Goal: Information Seeking & Learning: Compare options

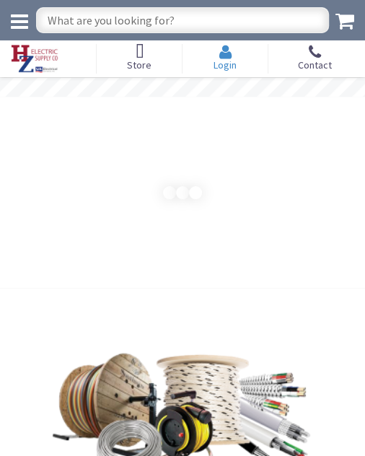
drag, startPoint x: 0, startPoint y: 0, endPoint x: 234, endPoint y: 68, distance: 243.9
click at [234, 68] on span "Login" at bounding box center [224, 64] width 23 height 13
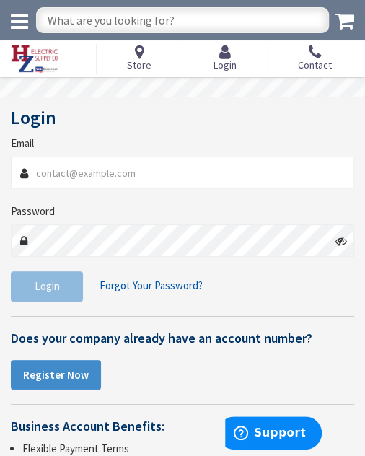
type input "fourmenelectric@gmail.com"
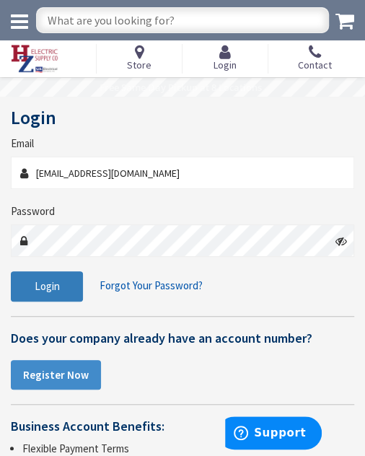
click at [58, 282] on span "Login" at bounding box center [47, 286] width 25 height 14
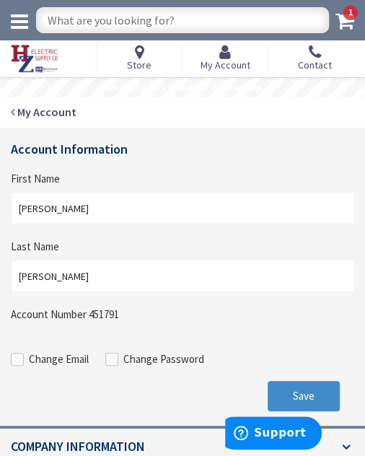
click at [139, 21] on input "text" at bounding box center [182, 20] width 293 height 26
type input "ELECTRIC BASEBOARD HEATER"
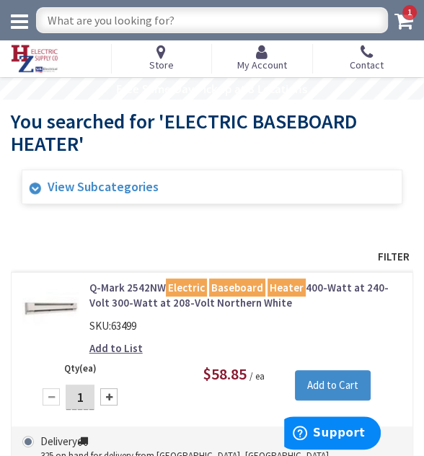
click at [110, 194] on link "View Subcategories" at bounding box center [212, 186] width 381 height 35
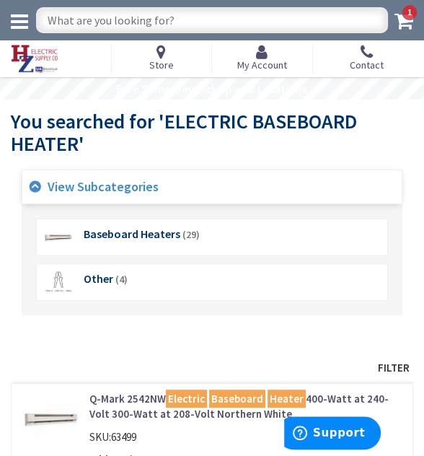
click at [110, 194] on link "View Subcategories" at bounding box center [212, 186] width 381 height 35
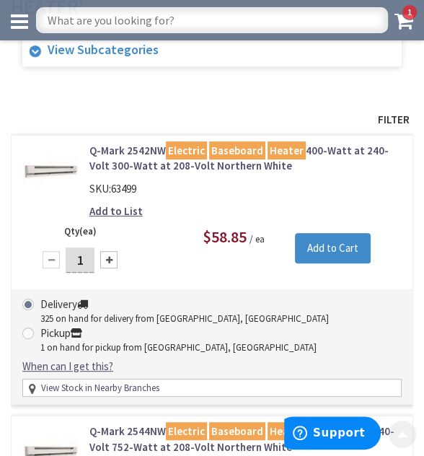
scroll to position [144, 0]
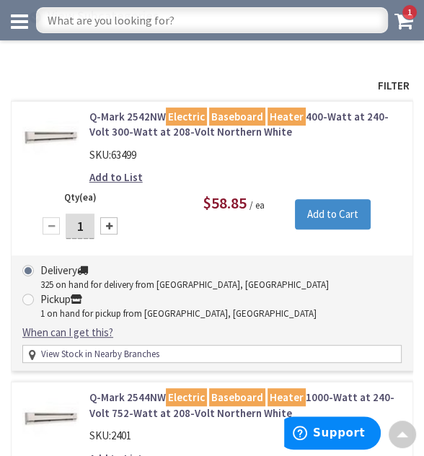
click at [364, 81] on span "Filter" at bounding box center [212, 85] width 402 height 22
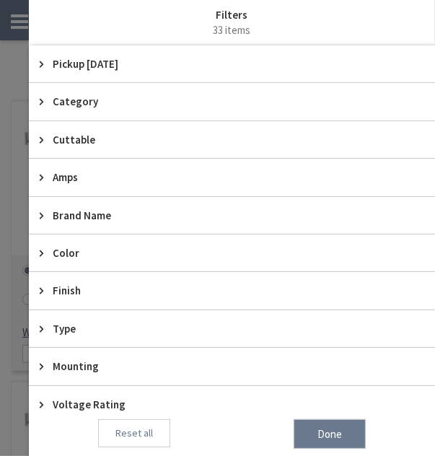
click at [92, 60] on span "Pickup Today" at bounding box center [225, 63] width 345 height 15
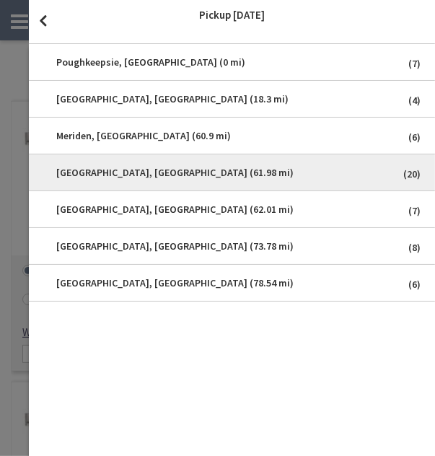
click at [138, 174] on span "[GEOGRAPHIC_DATA], [GEOGRAPHIC_DATA] (61.98 mi)" at bounding box center [232, 172] width 384 height 29
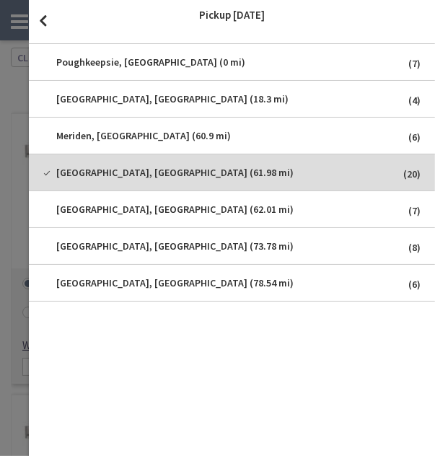
click at [45, 17] on span "close" at bounding box center [43, 20] width 28 height 41
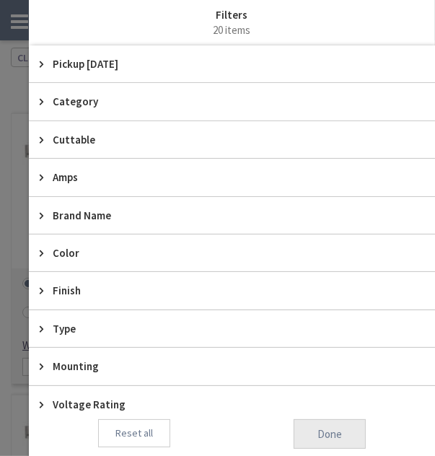
click at [343, 437] on span "Done" at bounding box center [329, 434] width 72 height 30
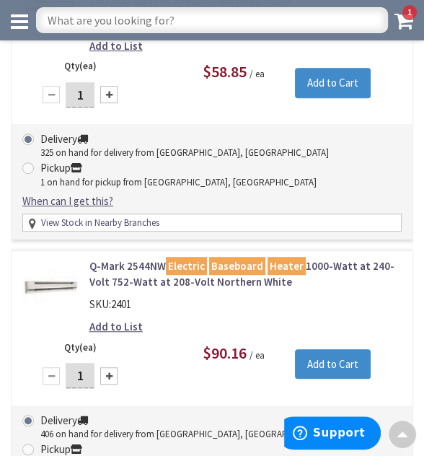
scroll to position [0, 0]
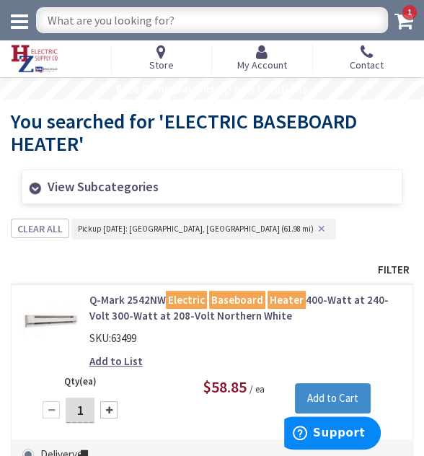
click at [364, 269] on span "Filter" at bounding box center [212, 269] width 402 height 22
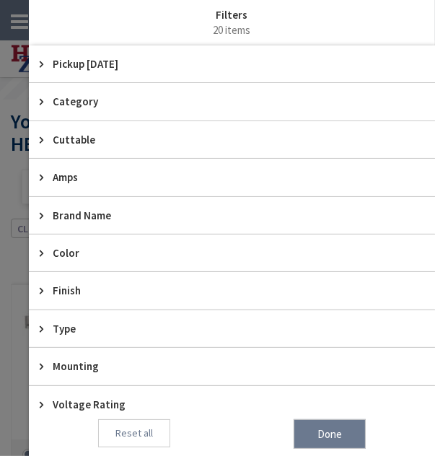
click at [71, 208] on span "Brand Name" at bounding box center [225, 215] width 345 height 15
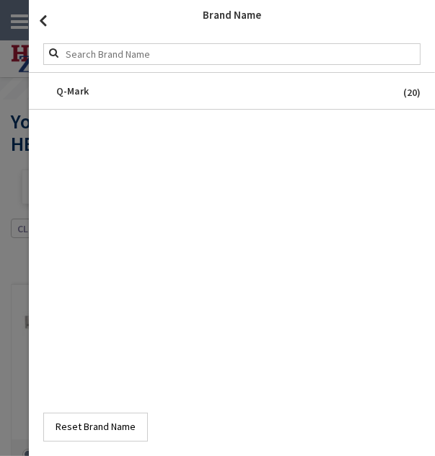
click at [45, 20] on span "close" at bounding box center [43, 20] width 28 height 41
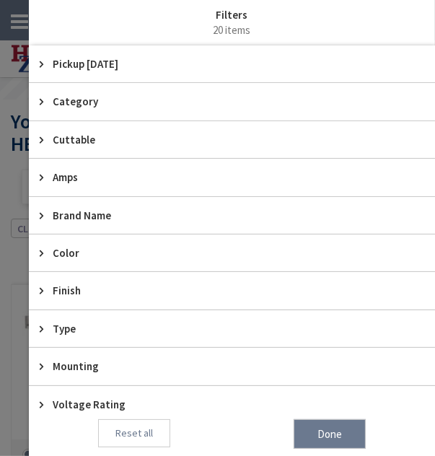
click at [71, 248] on span "Color" at bounding box center [225, 252] width 345 height 15
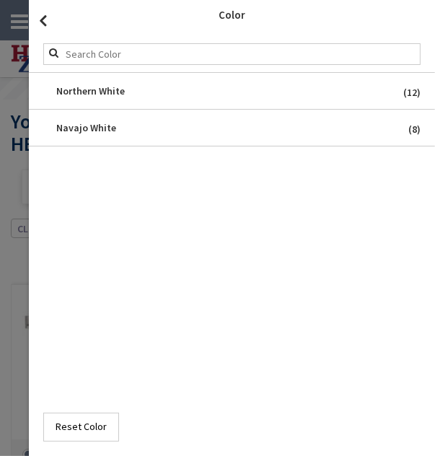
click at [43, 14] on span "close" at bounding box center [43, 20] width 28 height 41
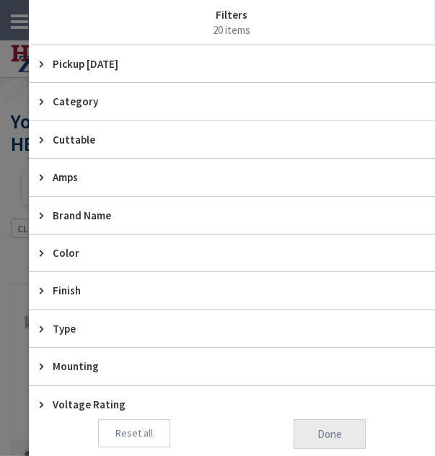
click at [309, 425] on span "Done" at bounding box center [329, 434] width 72 height 30
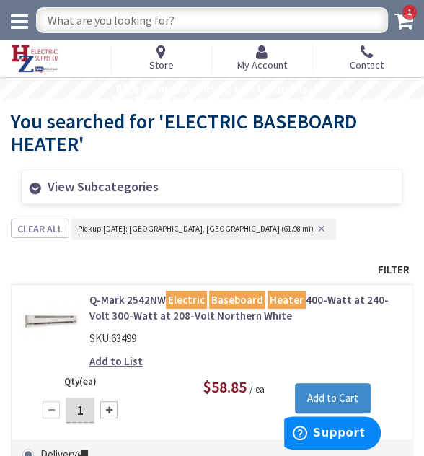
click at [314, 226] on button "✕" at bounding box center [322, 229] width 16 height 10
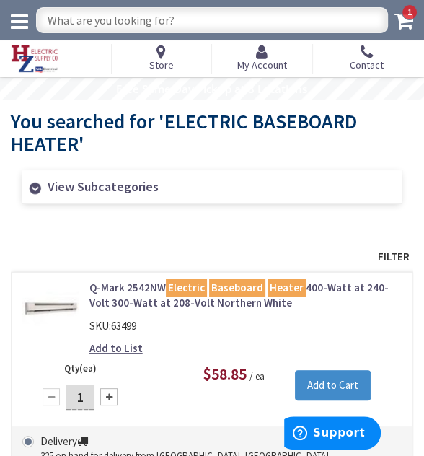
click at [364, 250] on span "Filter" at bounding box center [212, 256] width 402 height 22
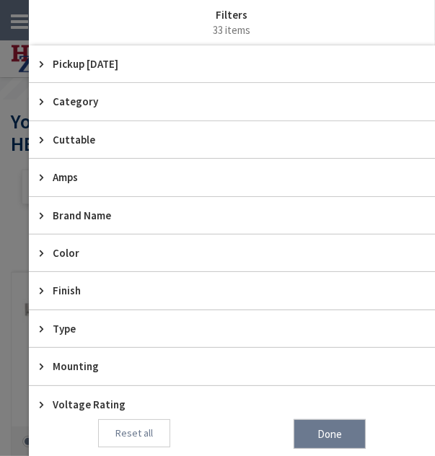
click at [68, 104] on span "Category" at bounding box center [225, 101] width 345 height 15
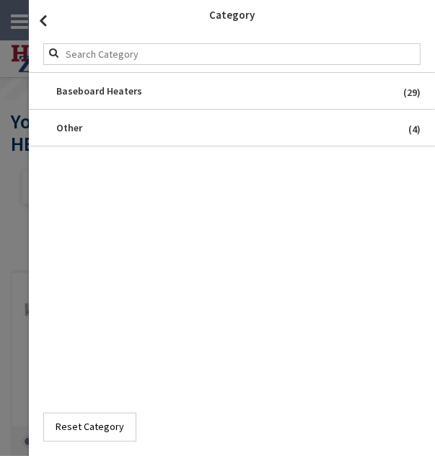
click at [39, 19] on span "close" at bounding box center [43, 20] width 28 height 41
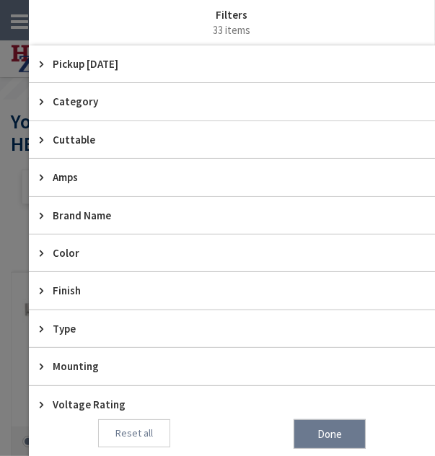
scroll to position [19, 0]
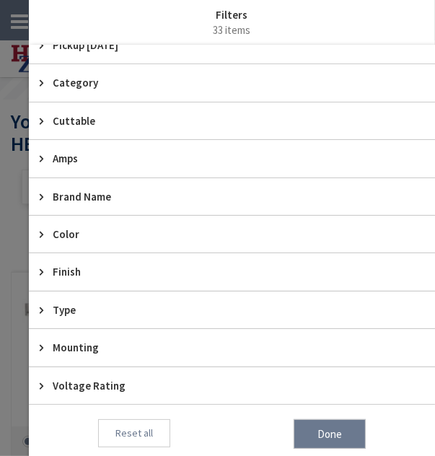
click at [77, 306] on span "Type" at bounding box center [225, 309] width 345 height 15
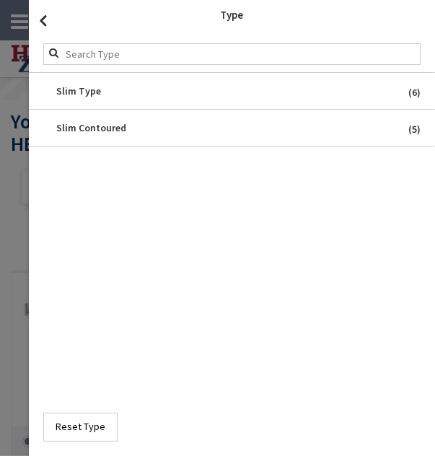
click at [48, 24] on span "close" at bounding box center [43, 20] width 28 height 41
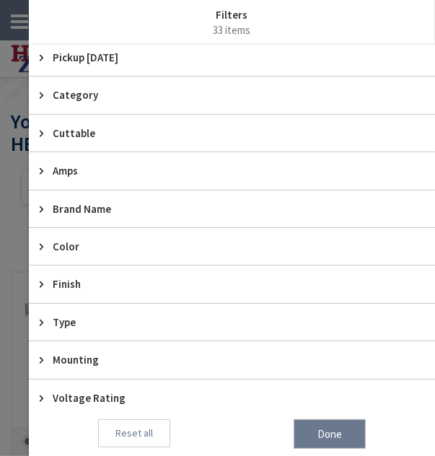
scroll to position [0, 0]
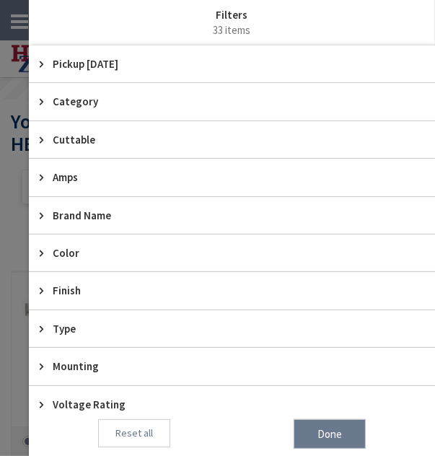
click at [120, 398] on span "Voltage Rating" at bounding box center [225, 404] width 345 height 15
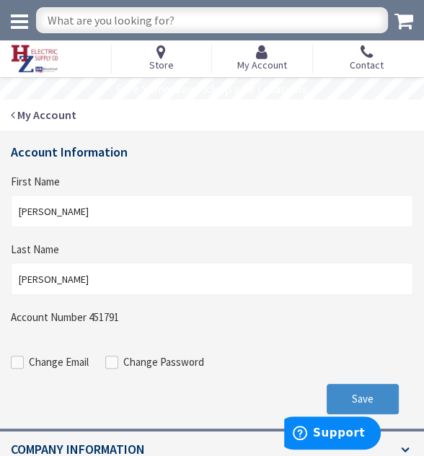
click at [142, 23] on input "text" at bounding box center [212, 20] width 352 height 26
type input "B"
type input "ELECTRIC BASEBOARD HEATERS"
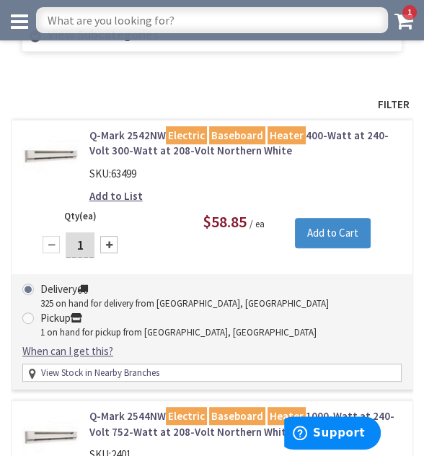
scroll to position [144, 0]
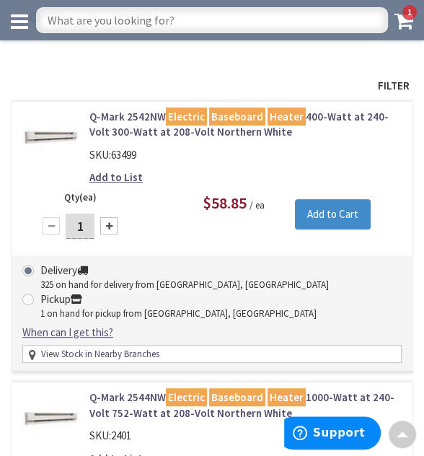
click at [399, 84] on span "Filter" at bounding box center [212, 85] width 402 height 22
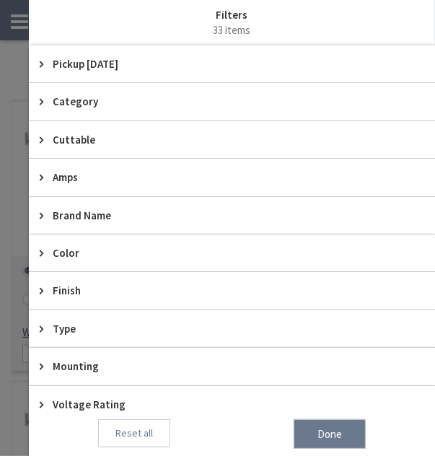
click at [128, 66] on span "Pickup Today" at bounding box center [225, 63] width 345 height 15
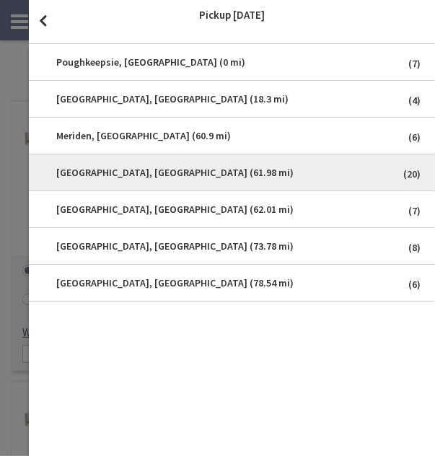
click at [136, 172] on span "Middletown, CT (61.98 mi)" at bounding box center [232, 172] width 384 height 29
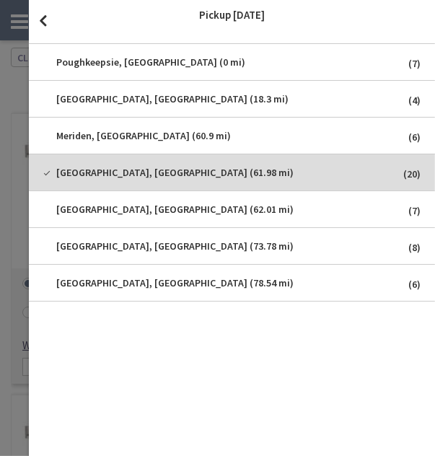
click at [48, 19] on span "close" at bounding box center [43, 20] width 28 height 41
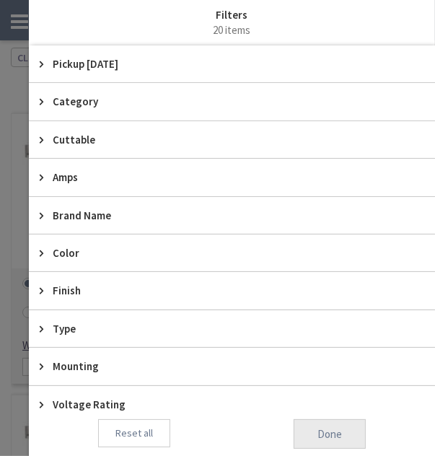
click at [342, 425] on span "Done" at bounding box center [329, 434] width 72 height 30
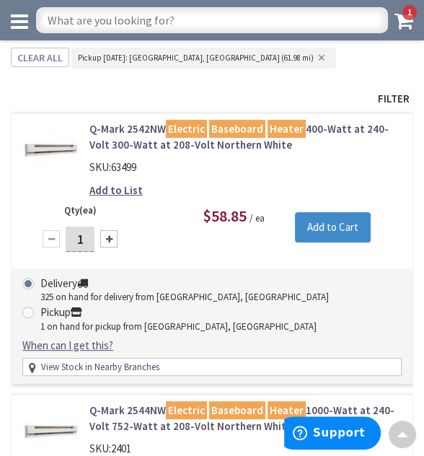
click at [389, 100] on span "Filter" at bounding box center [212, 98] width 402 height 22
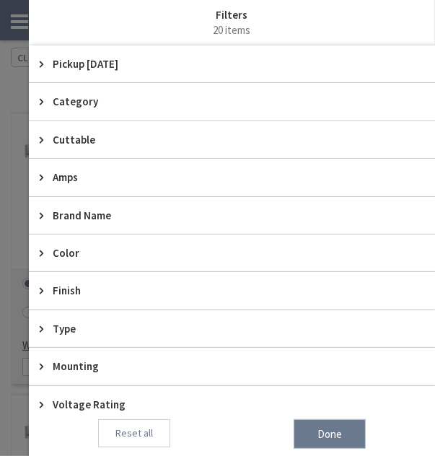
click at [72, 58] on span "Pickup [DATE]" at bounding box center [225, 63] width 345 height 15
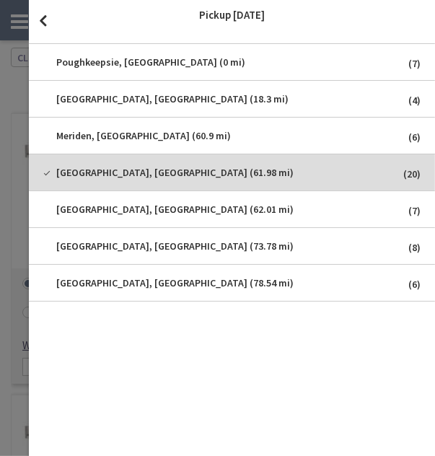
drag, startPoint x: 232, startPoint y: 1, endPoint x: 190, endPoint y: 30, distance: 51.8
click at [190, 30] on div "Poughkeepsie, NY (0 mi) (7) Kingston, NY (18.3 mi) (4) Meriden, CT (60.9 mi) (6…" at bounding box center [232, 228] width 406 height 456
click at [46, 19] on span "close" at bounding box center [43, 20] width 28 height 41
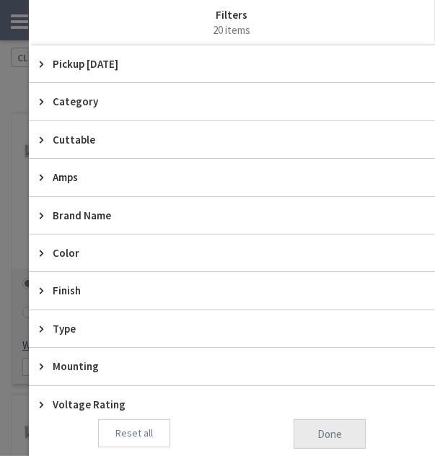
click at [340, 433] on span "Done" at bounding box center [329, 434] width 72 height 30
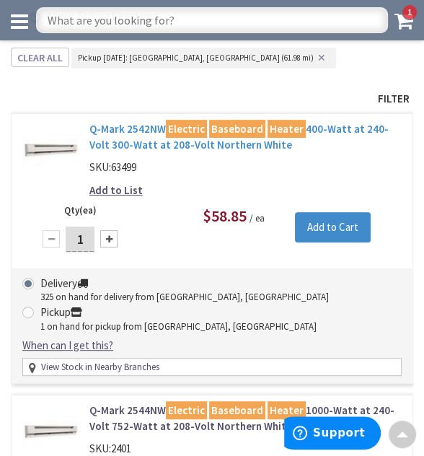
click at [147, 128] on link "Q-Mark 2542NW Electric Baseboard Heater 400-Watt at 240-Volt 300-Watt at 208-Vo…" at bounding box center [245, 136] width 312 height 31
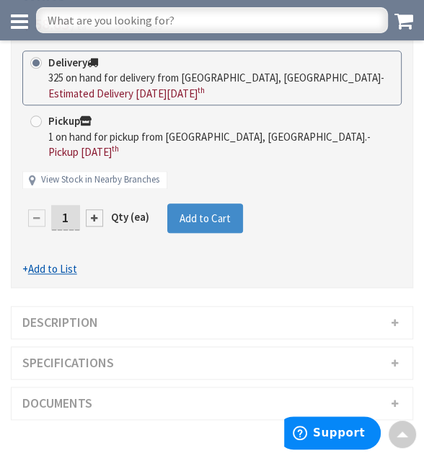
scroll to position [649, 0]
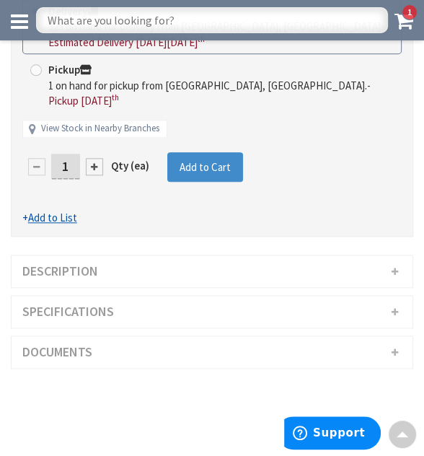
click at [92, 267] on h3 "Description" at bounding box center [212, 271] width 401 height 32
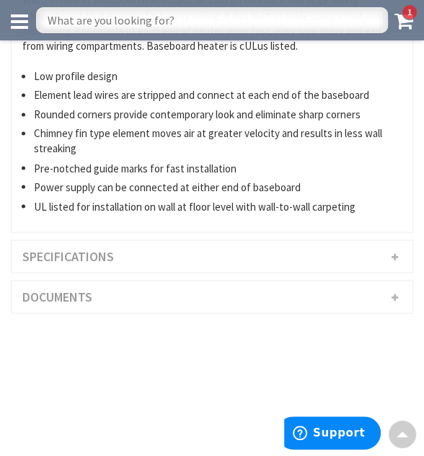
scroll to position [1081, 0]
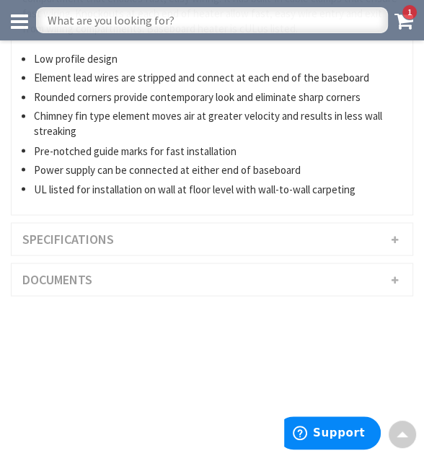
click at [107, 237] on h3 "Specifications" at bounding box center [212, 239] width 401 height 32
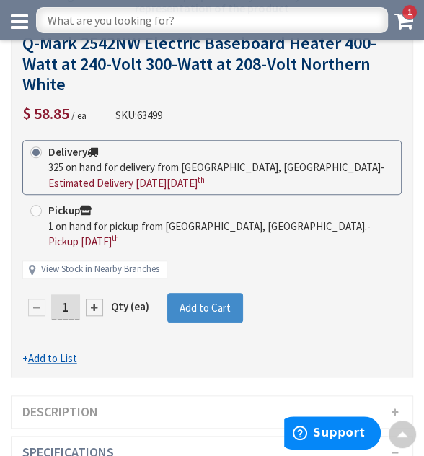
scroll to position [571, 0]
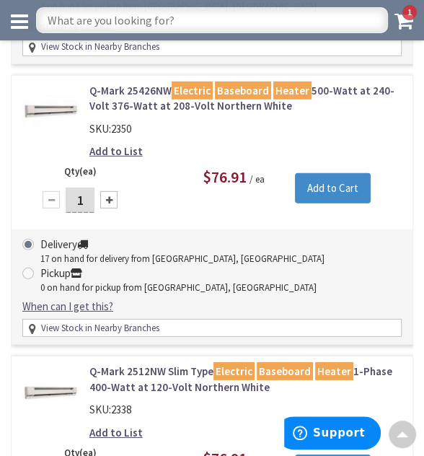
scroll to position [1875, 0]
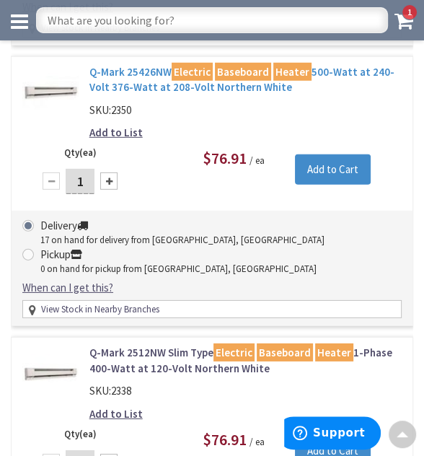
click at [131, 76] on link "Q-Mark 25426NW Electric Baseboard Heater 500-Watt at 240-Volt 376-Watt at 208-V…" at bounding box center [245, 79] width 312 height 31
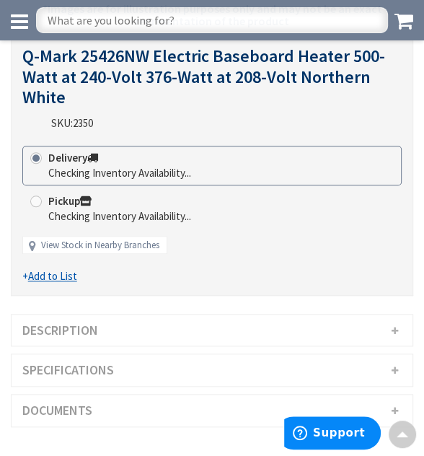
scroll to position [577, 0]
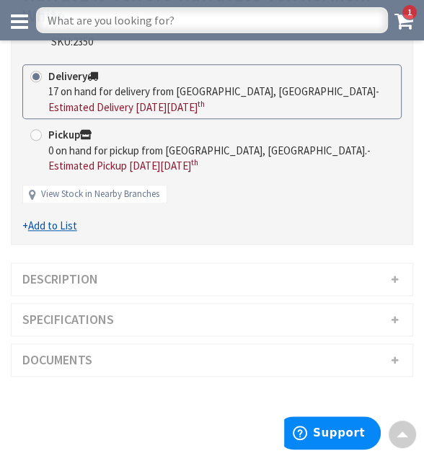
click at [87, 312] on h3 "Specifications" at bounding box center [212, 320] width 401 height 32
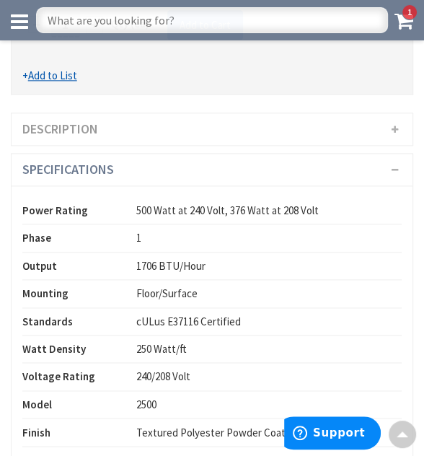
scroll to position [786, 0]
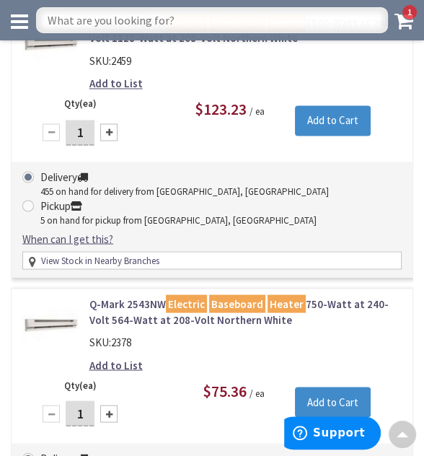
scroll to position [1226, 0]
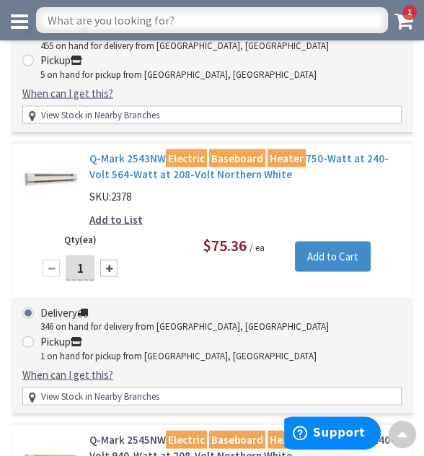
click at [180, 164] on link "Q-Mark 2543NW Electric Baseboard Heater 750-Watt at 240-Volt 564-Watt at 208-Vo…" at bounding box center [245, 166] width 312 height 31
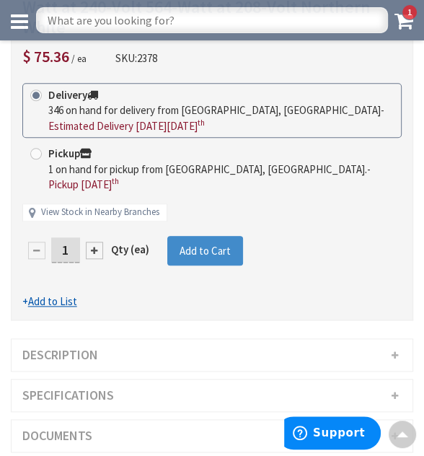
scroll to position [577, 0]
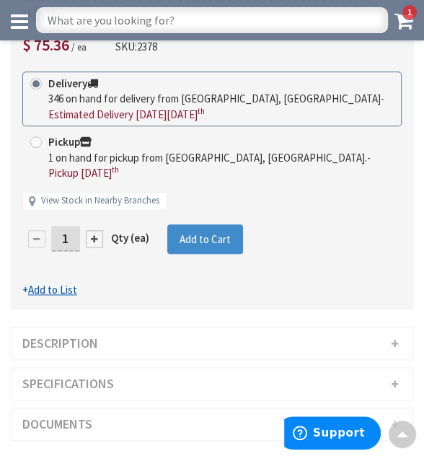
click at [150, 340] on h3 "Description" at bounding box center [212, 343] width 401 height 32
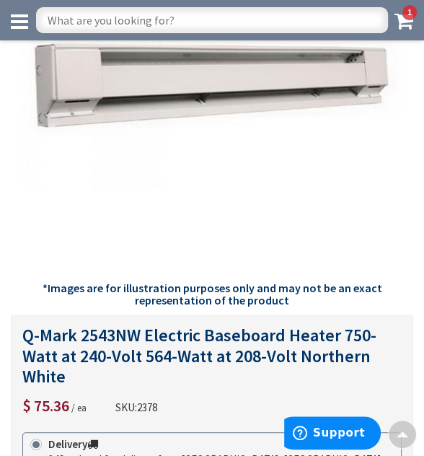
scroll to position [216, 0]
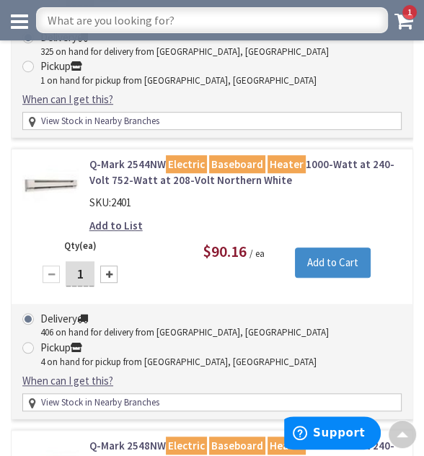
scroll to position [361, 0]
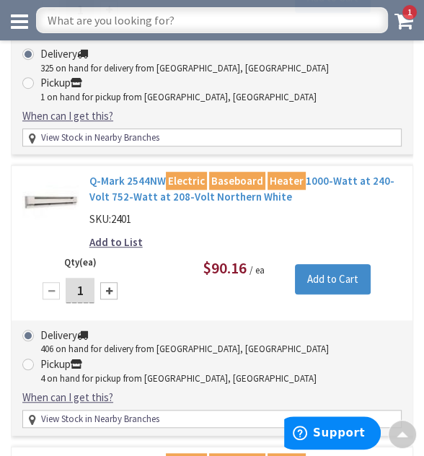
click at [128, 176] on link "Q-Mark 2544NW Electric Baseboard Heater 1000-Watt at 240-Volt 752-Watt at 208-V…" at bounding box center [245, 188] width 312 height 31
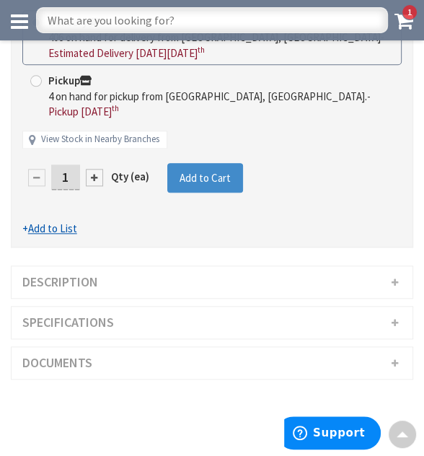
scroll to position [792, 0]
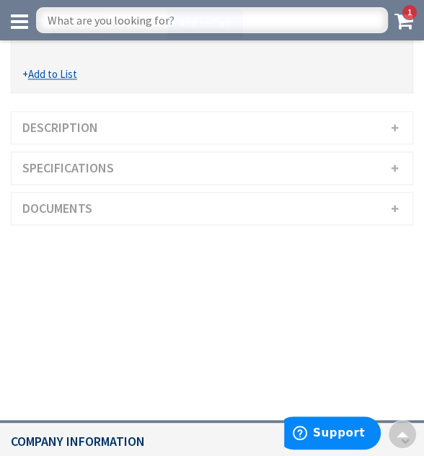
click at [55, 121] on h3 "Description" at bounding box center [212, 128] width 401 height 32
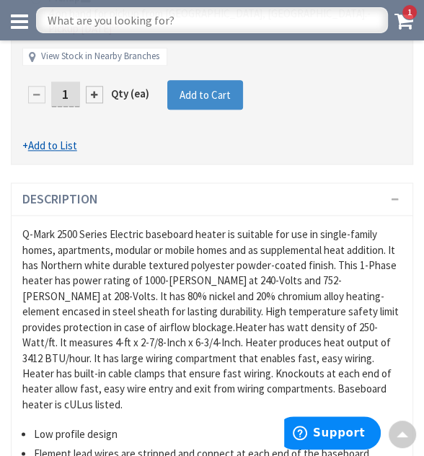
scroll to position [937, 0]
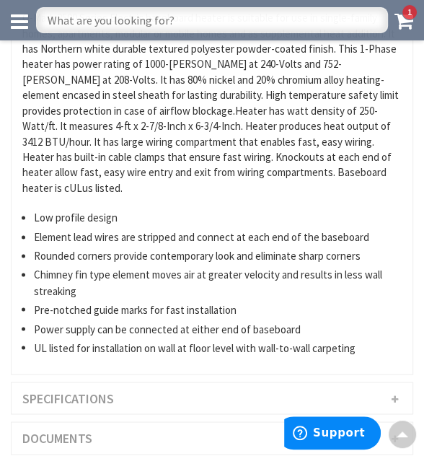
click at [83, 382] on h3 "Specifications" at bounding box center [212, 398] width 401 height 32
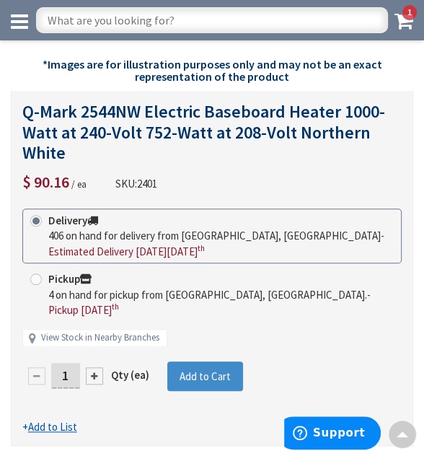
scroll to position [433, 0]
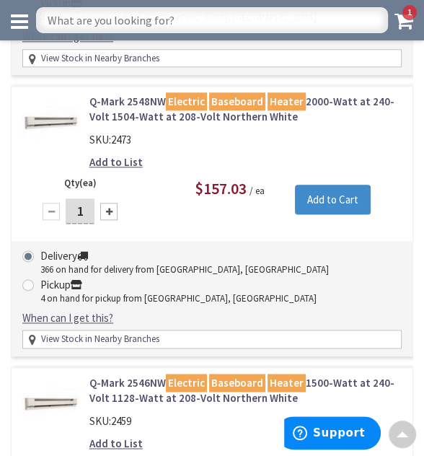
scroll to position [865, 0]
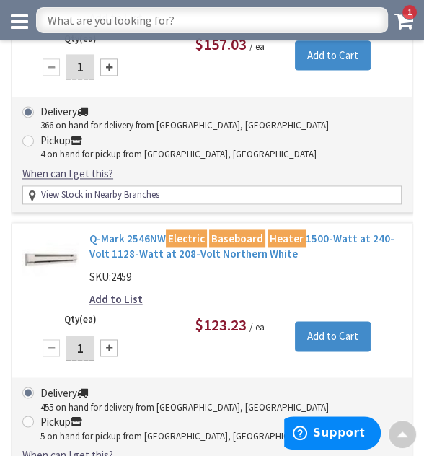
click at [147, 231] on link "Q-Mark 2546NW Electric Baseboard Heater 1500-Watt at 240-Volt 1128-Watt at 208-…" at bounding box center [245, 246] width 312 height 31
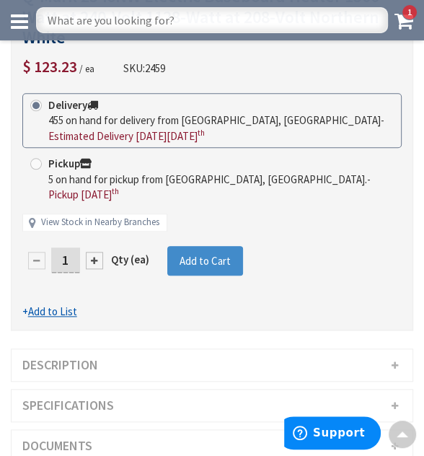
scroll to position [649, 0]
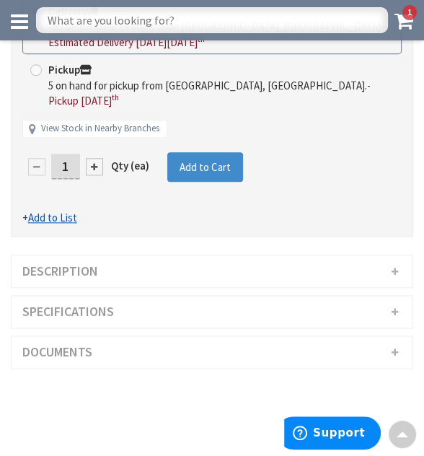
click at [136, 268] on h3 "Description" at bounding box center [212, 271] width 401 height 32
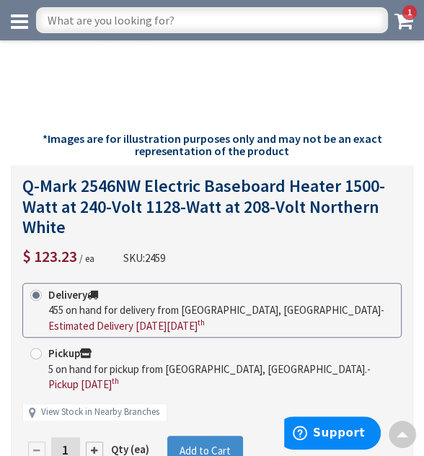
scroll to position [318, 0]
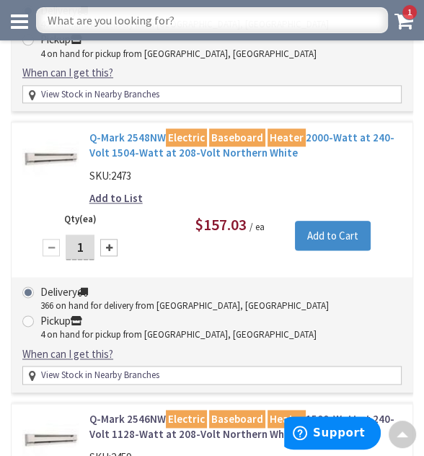
click at [115, 142] on link "Q-Mark 2548NW Electric Baseboard Heater 2000-Watt at 240-Volt 1504-Watt at 208-…" at bounding box center [245, 145] width 312 height 31
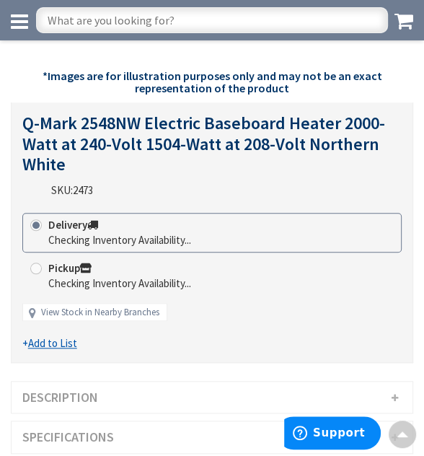
scroll to position [504, 0]
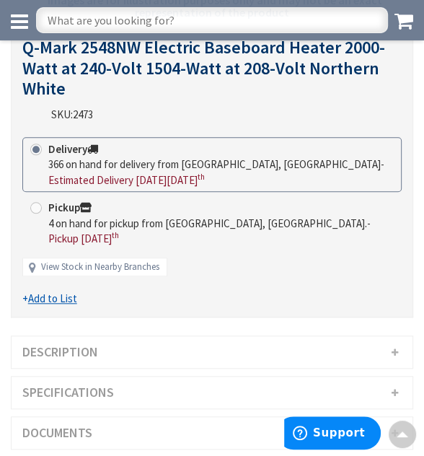
click at [56, 319] on div "Back *Images are for illustration purposes only and may not be an exact represe…" at bounding box center [212, 99] width 402 height 1061
click at [69, 353] on h3 "Description" at bounding box center [212, 352] width 401 height 32
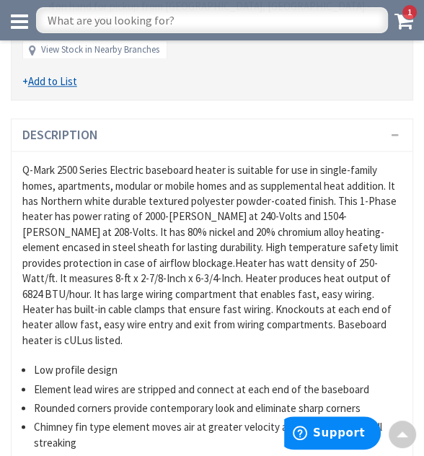
scroll to position [728, 0]
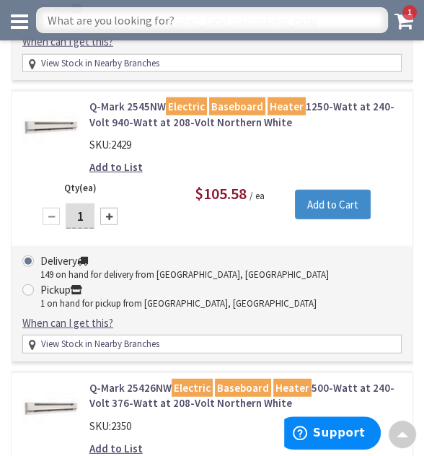
scroll to position [1594, 0]
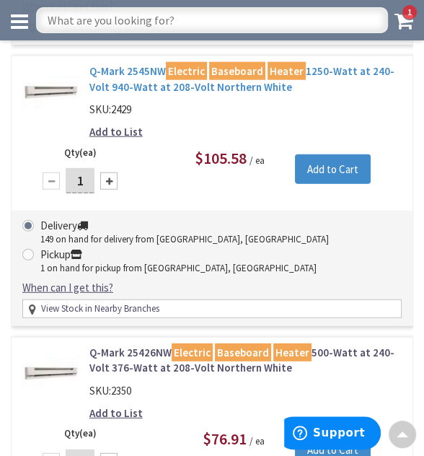
click at [193, 78] on link "Q-Mark 2545NW Electric Baseboard Heater 1250-Watt at 240-Volt 940-Watt at 208-V…" at bounding box center [245, 78] width 312 height 31
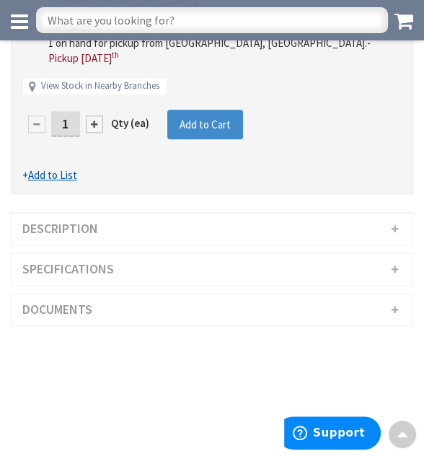
scroll to position [721, 0]
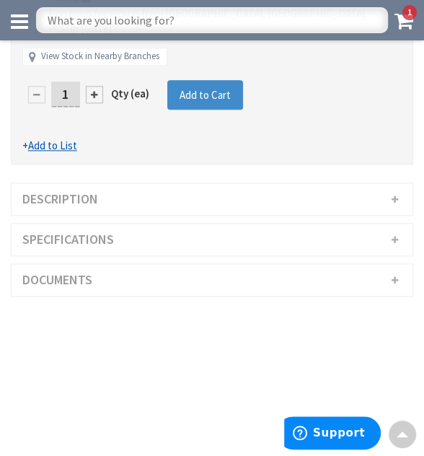
click at [154, 203] on h3 "Description" at bounding box center [212, 199] width 401 height 32
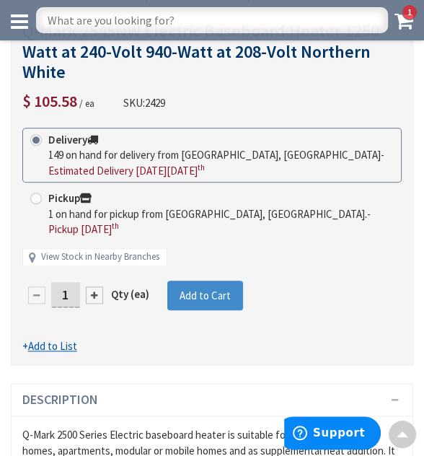
scroll to position [499, 0]
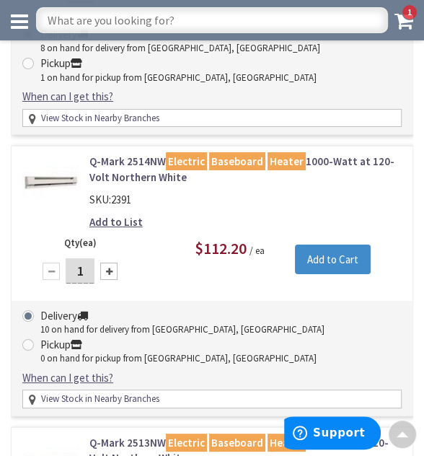
scroll to position [2379, 0]
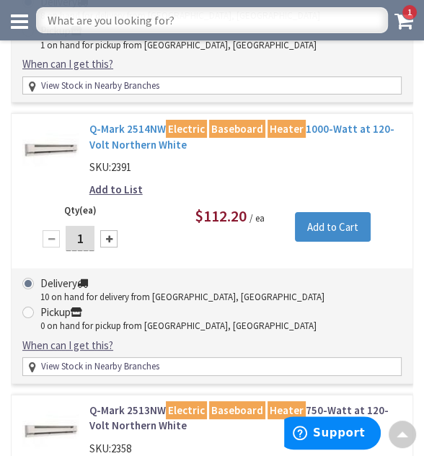
click at [151, 123] on link "Q-Mark 2514NW Electric Baseboard Heater 1000-Watt at 120-Volt Northern White" at bounding box center [245, 136] width 312 height 31
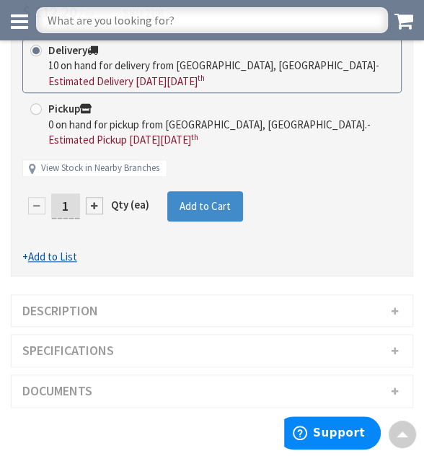
scroll to position [649, 0]
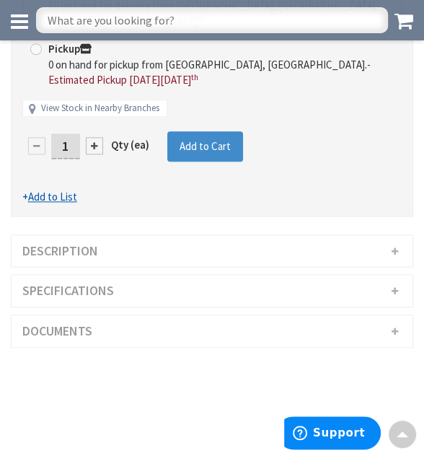
click at [62, 253] on h3 "Description" at bounding box center [212, 251] width 401 height 32
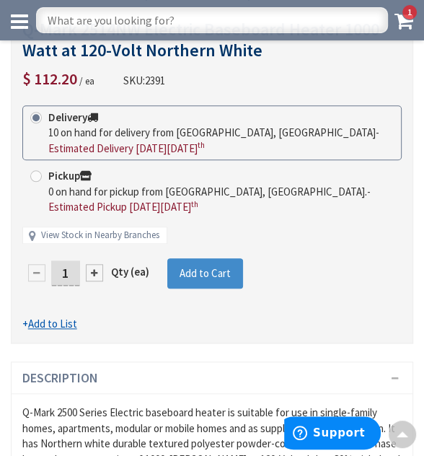
scroll to position [433, 0]
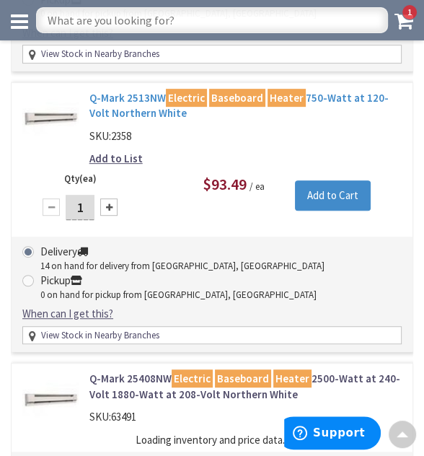
scroll to position [2731, 0]
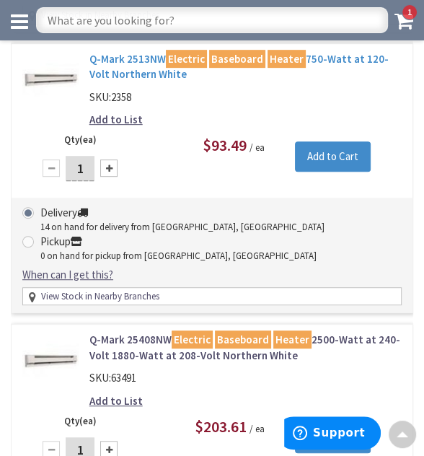
click at [143, 63] on link "Q-Mark 2513NW Electric Baseboard Heater 750-Watt at 120-Volt Northern White" at bounding box center [245, 66] width 312 height 31
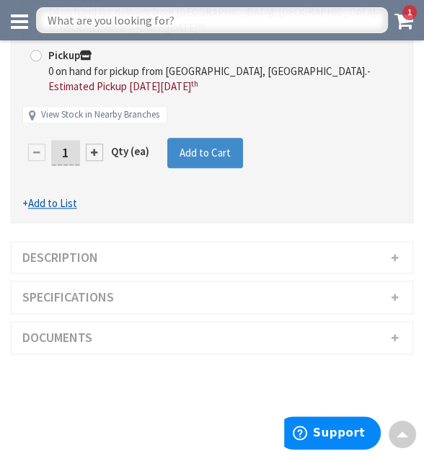
scroll to position [649, 0]
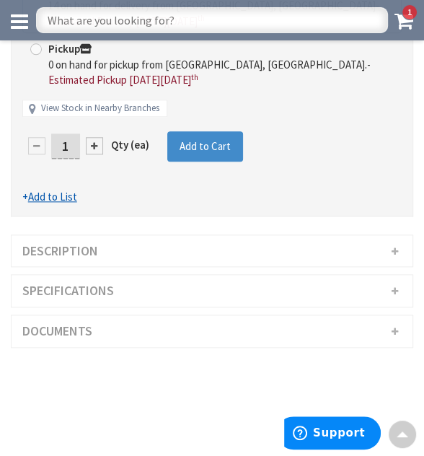
click at [87, 254] on h3 "Description" at bounding box center [212, 251] width 401 height 32
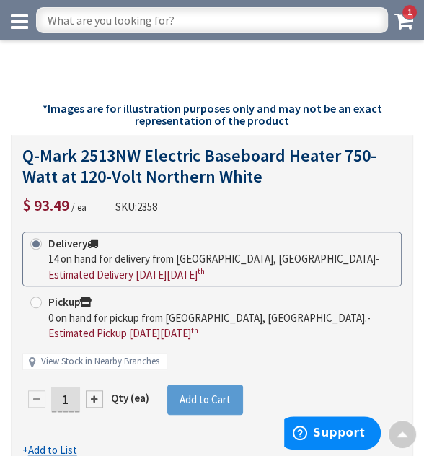
scroll to position [361, 0]
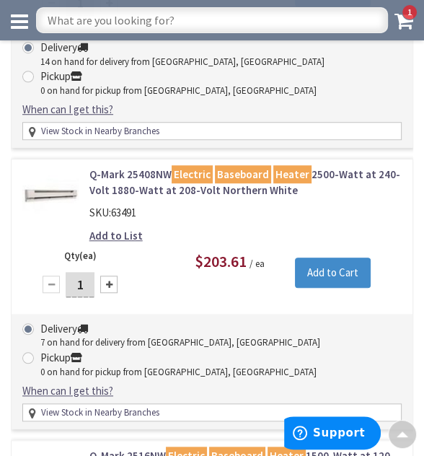
scroll to position [2884, 0]
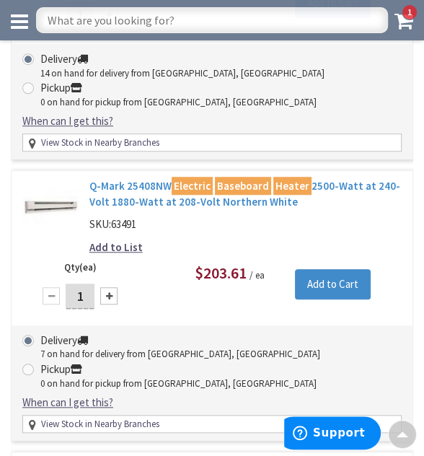
click at [358, 179] on link "Q-Mark 25408NW Electric Baseboard Heater 2500-Watt at 240-Volt 1880-Watt at 208…" at bounding box center [245, 193] width 312 height 31
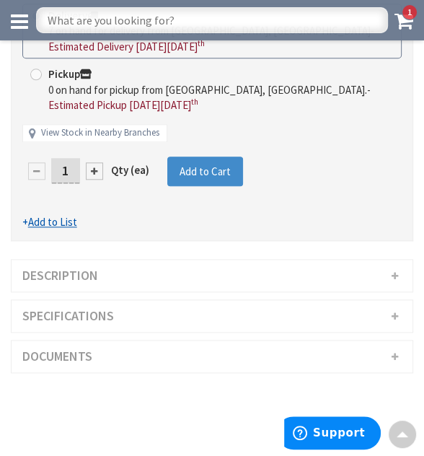
scroll to position [649, 0]
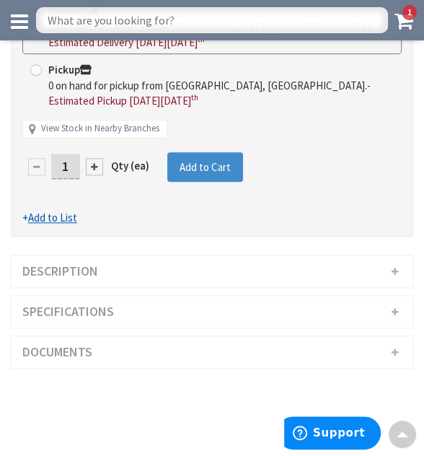
click at [74, 266] on h3 "Description" at bounding box center [212, 271] width 401 height 32
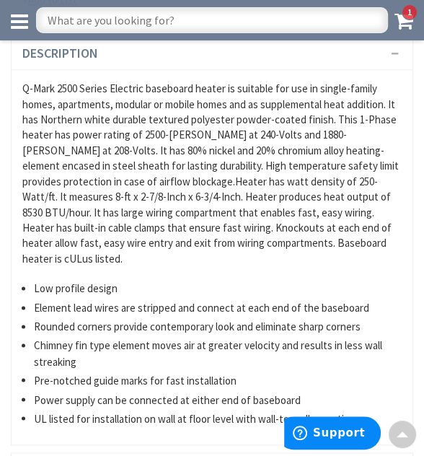
scroll to position [865, 0]
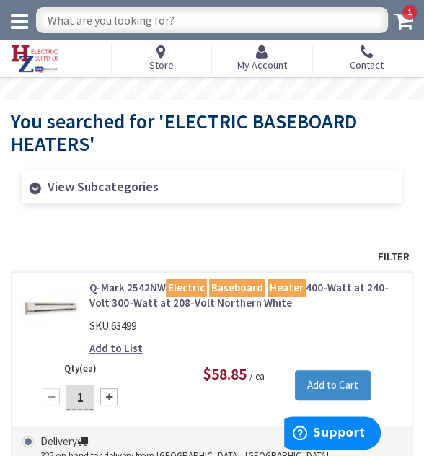
click at [149, 29] on input "text" at bounding box center [212, 20] width 352 height 26
type input "HYDRONIC BASEBOARD HEATER"
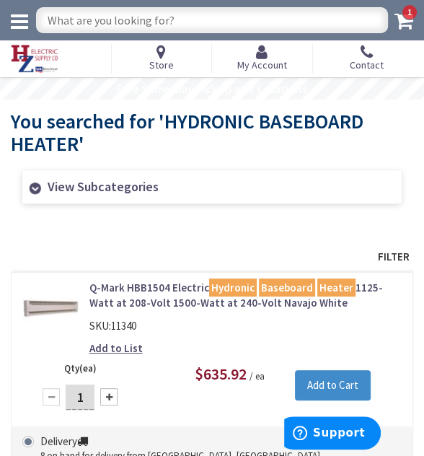
click at [386, 256] on span "Filter" at bounding box center [212, 256] width 402 height 22
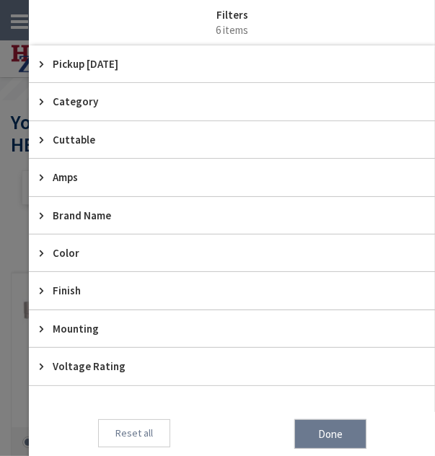
click at [95, 59] on span "Pickup [DATE]" at bounding box center [225, 63] width 345 height 15
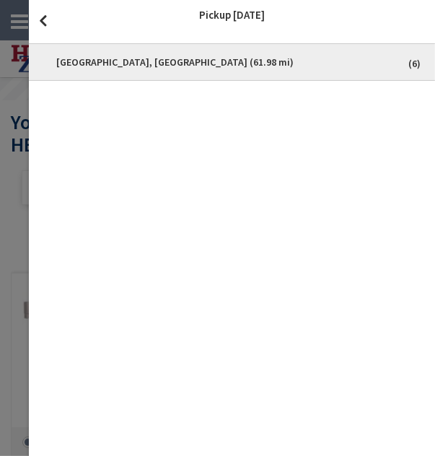
click at [351, 61] on span "[GEOGRAPHIC_DATA], [GEOGRAPHIC_DATA] (61.98 mi)" at bounding box center [232, 62] width 384 height 29
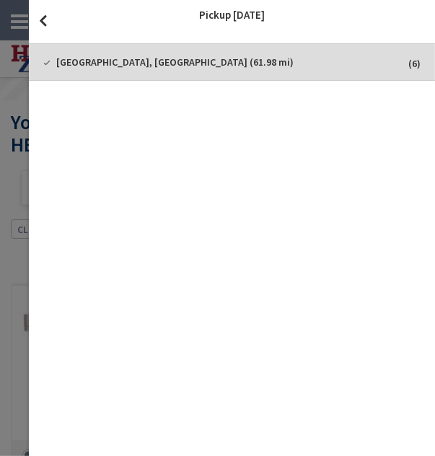
click at [43, 17] on span "close" at bounding box center [43, 20] width 28 height 41
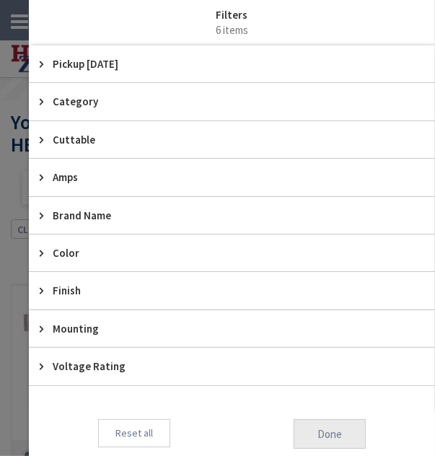
click at [304, 428] on span "Done" at bounding box center [329, 434] width 72 height 30
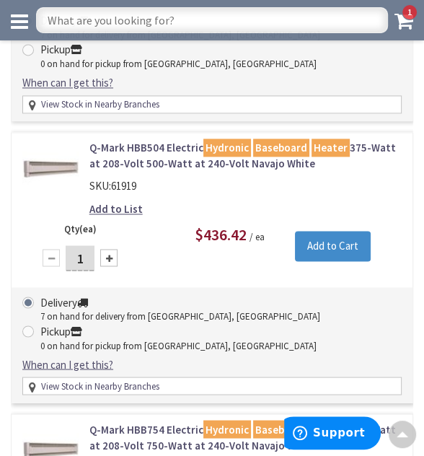
scroll to position [937, 0]
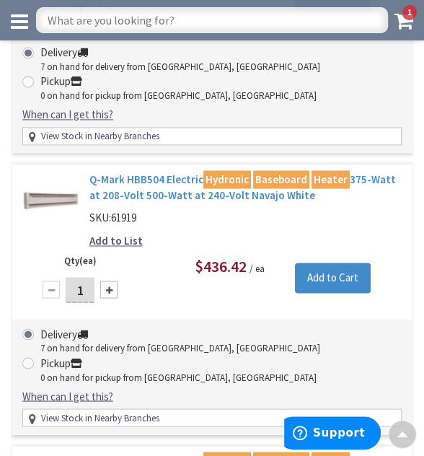
click at [180, 181] on link "Q-Mark HBB504 Electric Hydronic Baseboard Heater 375-Watt at 208-Volt 500-Watt …" at bounding box center [245, 187] width 312 height 31
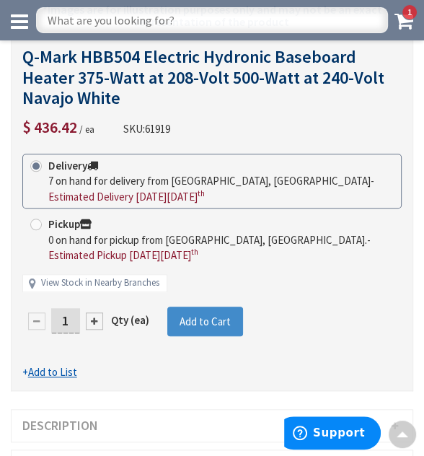
scroll to position [577, 0]
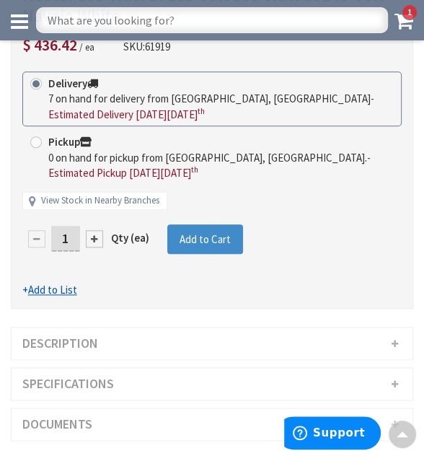
click at [82, 376] on h3 "Specifications" at bounding box center [212, 384] width 401 height 32
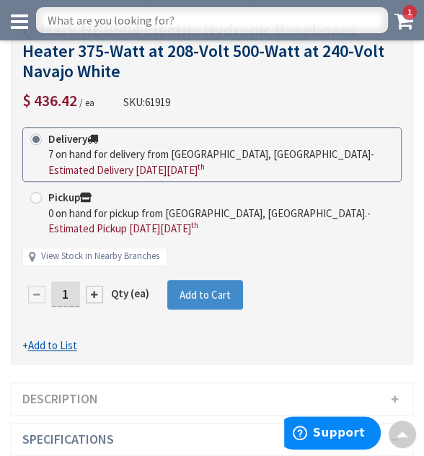
scroll to position [504, 0]
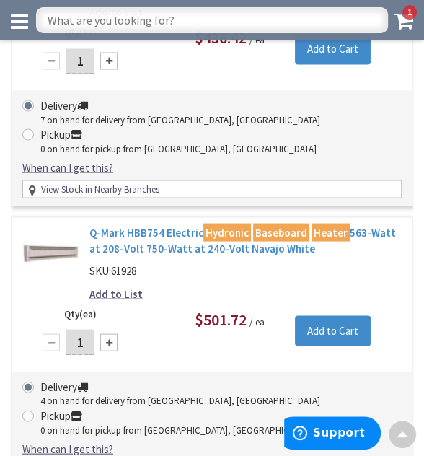
click at [154, 239] on link "Q-Mark HBB754 Electric Hydronic Baseboard Heater 563-Watt at 208-Volt 750-Watt …" at bounding box center [245, 239] width 312 height 31
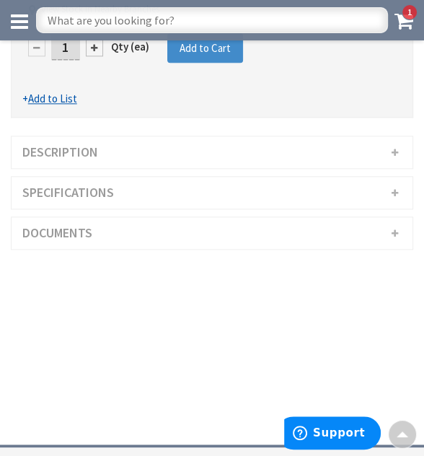
scroll to position [792, 0]
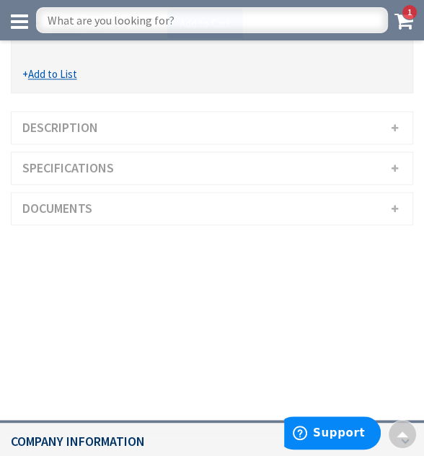
click at [100, 127] on h3 "Description" at bounding box center [212, 128] width 401 height 32
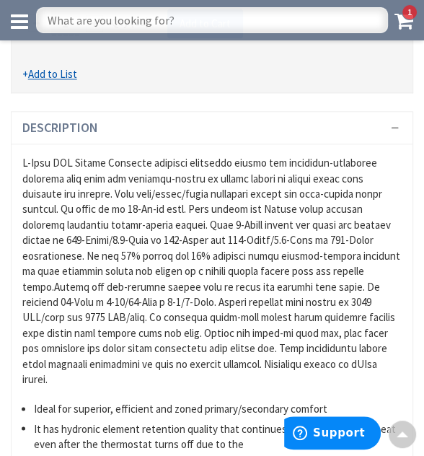
scroll to position [433, 0]
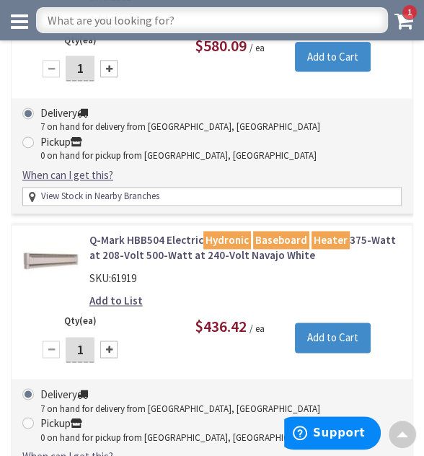
scroll to position [720, 0]
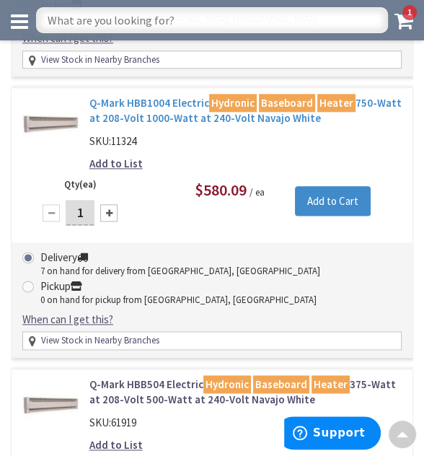
click at [119, 98] on link "Q-Mark HBB1004 Electric Hydronic Baseboard Heater 750-Watt at 208-Volt 1000-Wat…" at bounding box center [245, 110] width 312 height 31
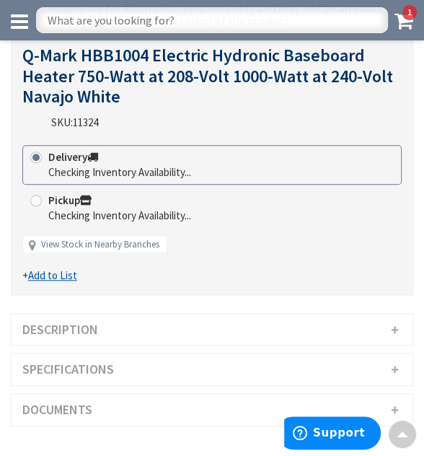
scroll to position [577, 0]
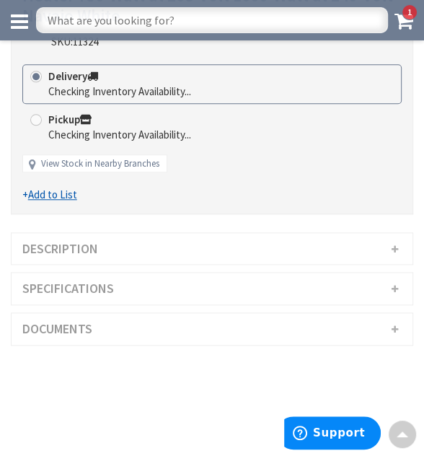
click at [82, 243] on h3 "Description" at bounding box center [212, 249] width 401 height 32
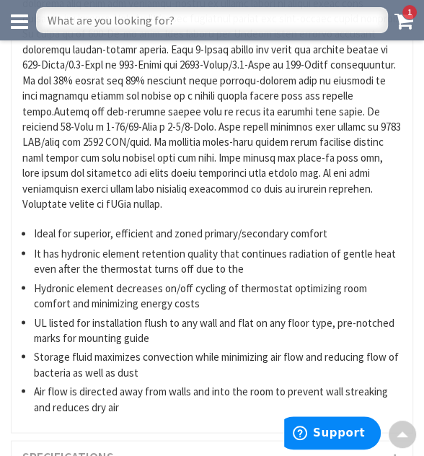
scroll to position [679, 0]
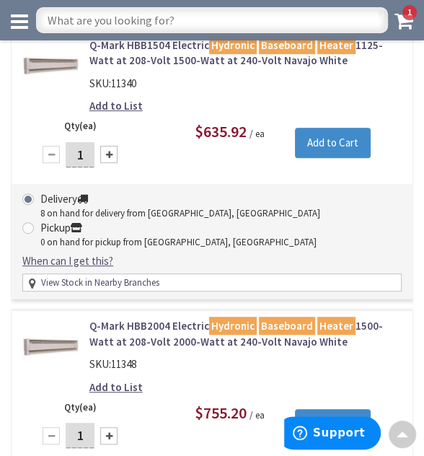
scroll to position [144, 0]
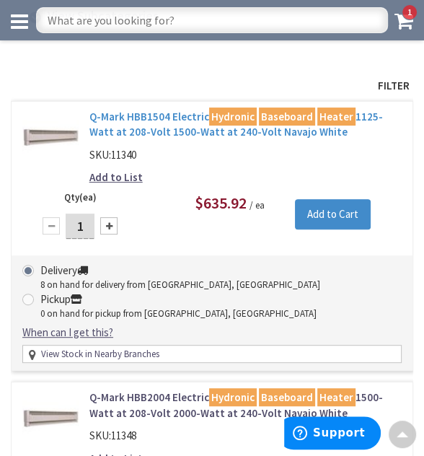
click at [117, 112] on link "Q-Mark HBB1504 Electric Hydronic Baseboard Heater 1125-Watt at 208-Volt 1500-Wa…" at bounding box center [245, 124] width 312 height 31
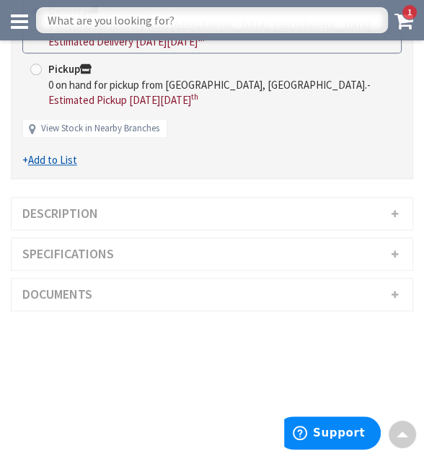
scroll to position [649, 0]
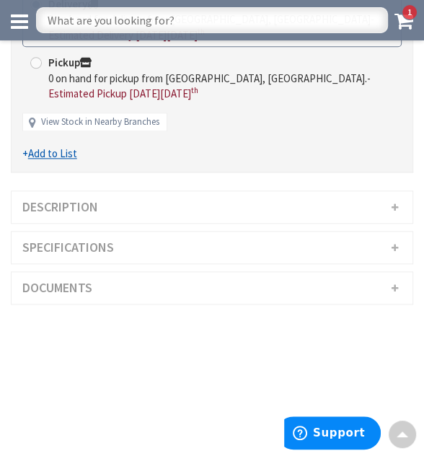
click at [162, 205] on h3 "Description" at bounding box center [212, 207] width 401 height 32
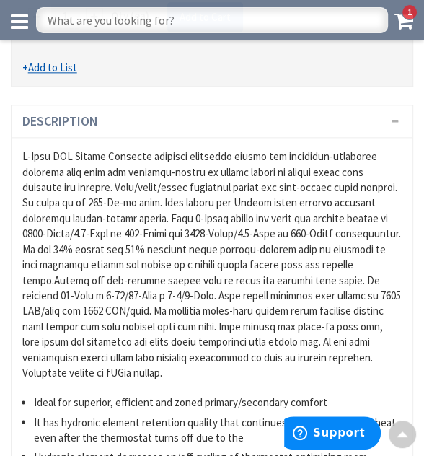
scroll to position [800, 0]
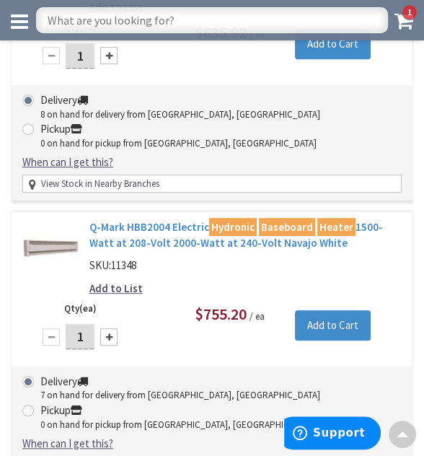
scroll to position [361, 0]
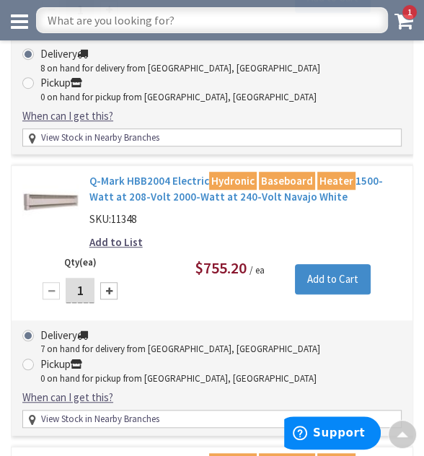
click at [156, 193] on link "Q-Mark HBB2004 Electric Hydronic Baseboard Heater 1500-Watt at 208-Volt 2000-Wa…" at bounding box center [245, 188] width 312 height 31
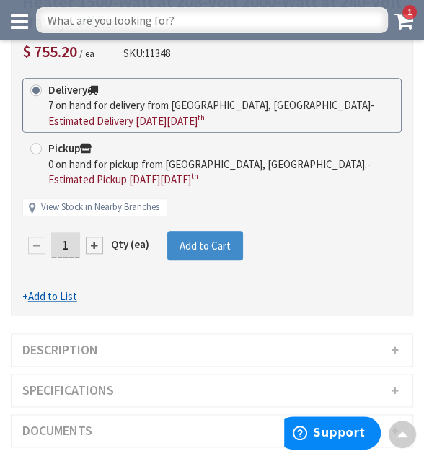
scroll to position [577, 0]
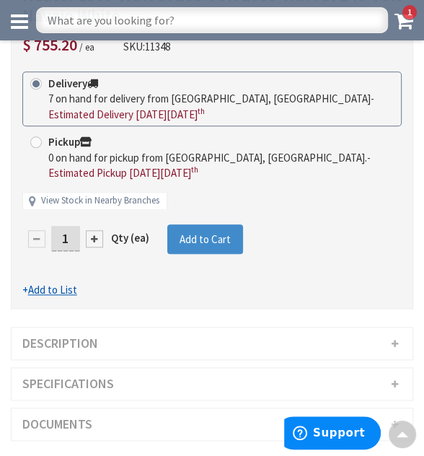
click at [36, 339] on h3 "Description" at bounding box center [212, 343] width 401 height 32
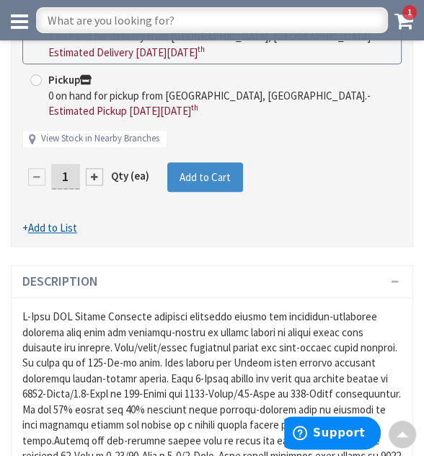
scroll to position [792, 0]
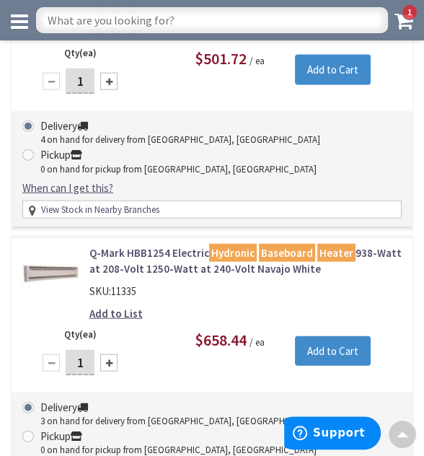
scroll to position [1480, 0]
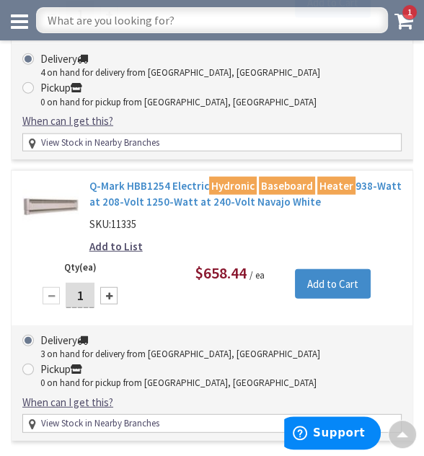
click at [193, 184] on link "Q-Mark HBB1254 Electric Hydronic Baseboard Heater 938-Watt at 208-Volt 1250-Wat…" at bounding box center [245, 193] width 312 height 31
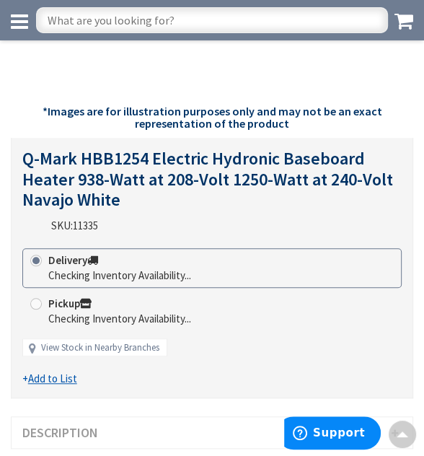
scroll to position [433, 0]
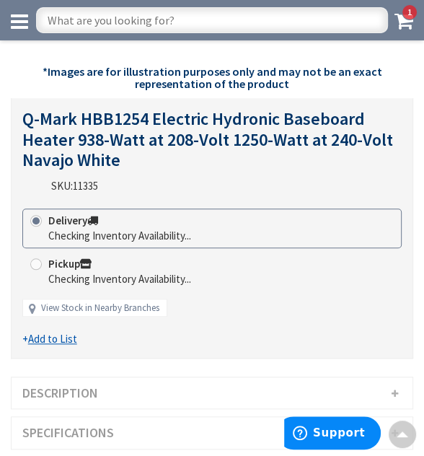
click at [276, 386] on h3 "Description" at bounding box center [212, 393] width 401 height 32
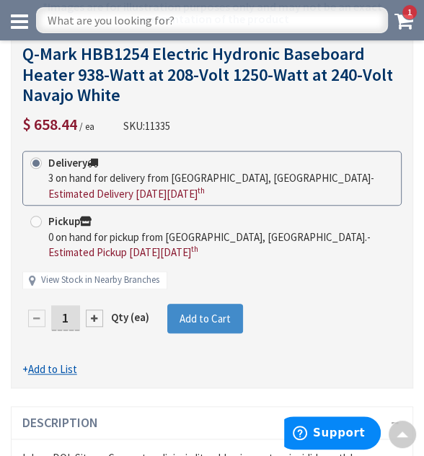
scroll to position [0, 0]
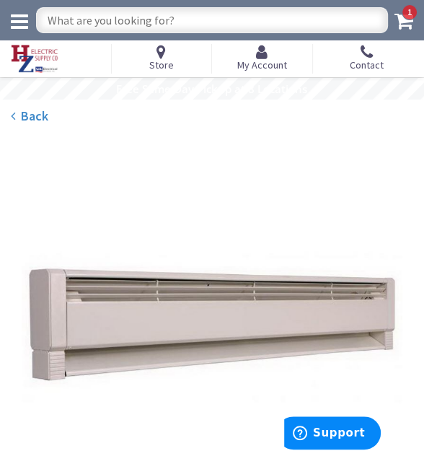
click at [43, 120] on strong "Back" at bounding box center [34, 115] width 27 height 17
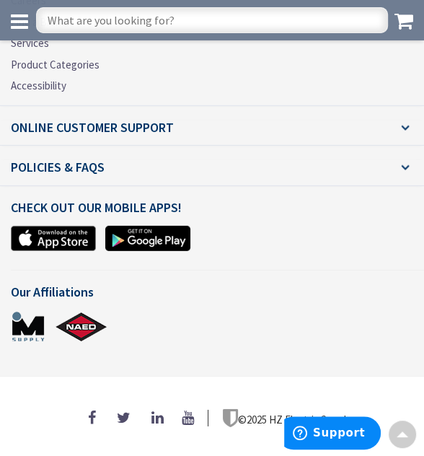
click at [136, 24] on input "text" at bounding box center [212, 20] width 352 height 26
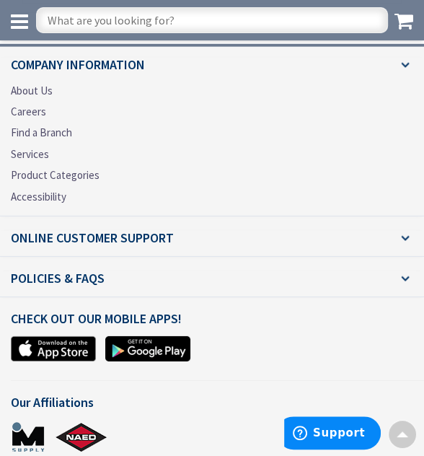
scroll to position [2020, 0]
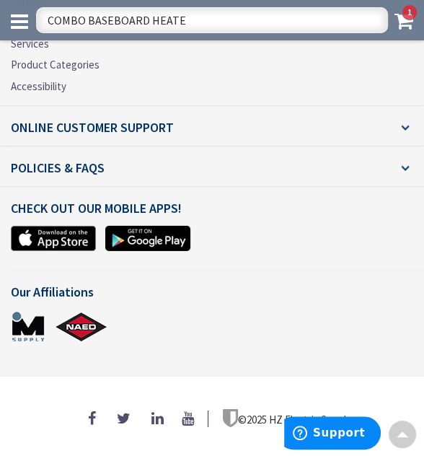
type input "COMBO BASEBOARD HEATER"
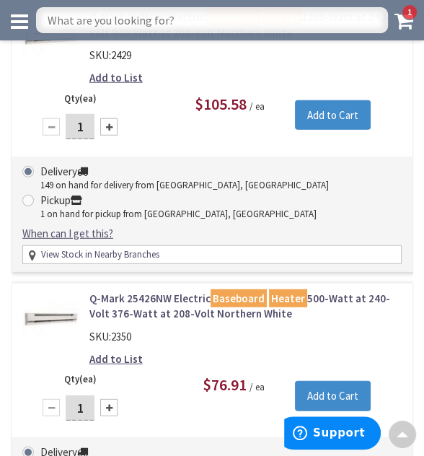
scroll to position [1803, 0]
